Goal: Feedback & Contribution: Leave review/rating

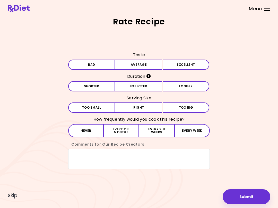
click at [133, 64] on button "Average" at bounding box center [138, 65] width 47 height 10
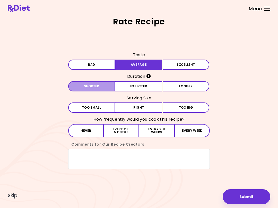
click at [107, 87] on button "Shorter" at bounding box center [91, 86] width 47 height 10
click at [144, 109] on button "Right" at bounding box center [138, 108] width 47 height 10
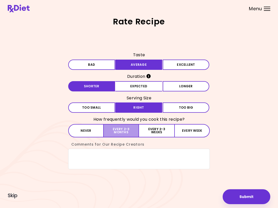
click at [126, 131] on button "Every 2-3 months" at bounding box center [121, 130] width 35 height 13
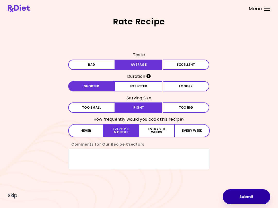
click at [255, 193] on button "Submit" at bounding box center [247, 197] width 48 height 15
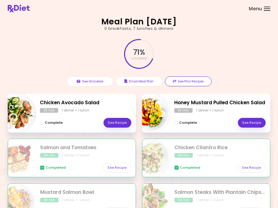
click at [193, 84] on button "See Prior Recipes" at bounding box center [188, 82] width 47 height 10
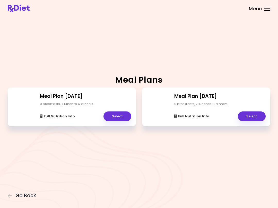
click at [119, 117] on link "Select" at bounding box center [117, 117] width 28 height 10
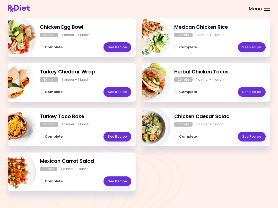
scroll to position [82, 0]
